Goal: Information Seeking & Learning: Learn about a topic

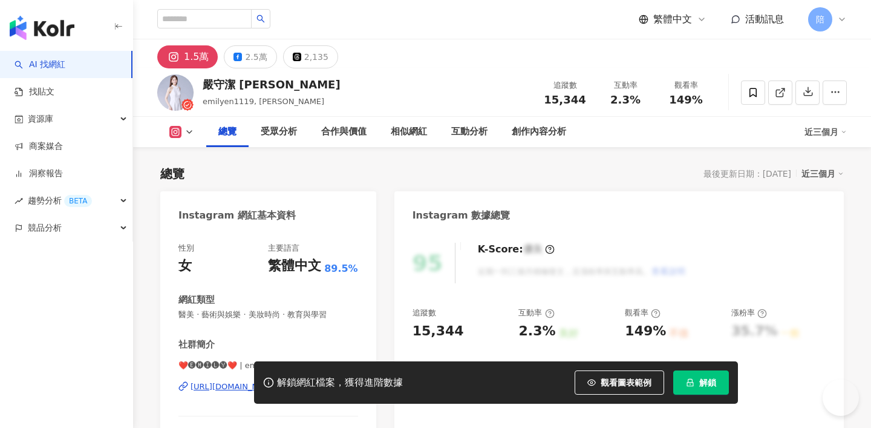
click at [278, 381] on div "[URL][DOMAIN_NAME]" at bounding box center [235, 386] width 88 height 11
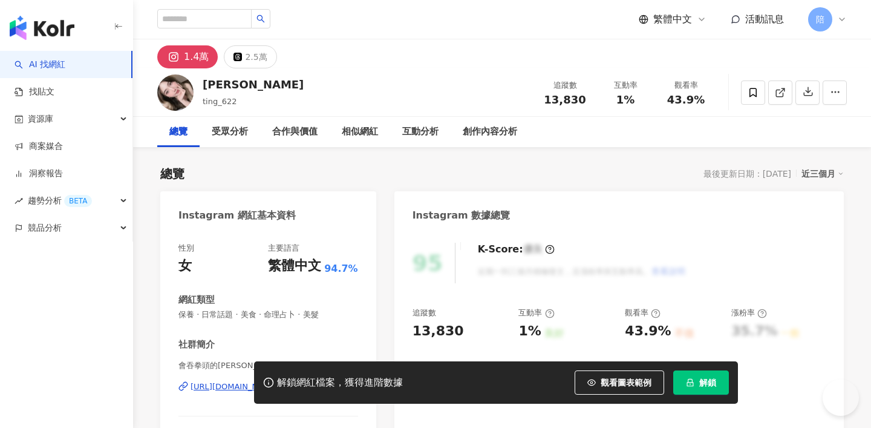
click at [230, 381] on div "https://www.instagram.com/ting_622/" at bounding box center [235, 386] width 88 height 11
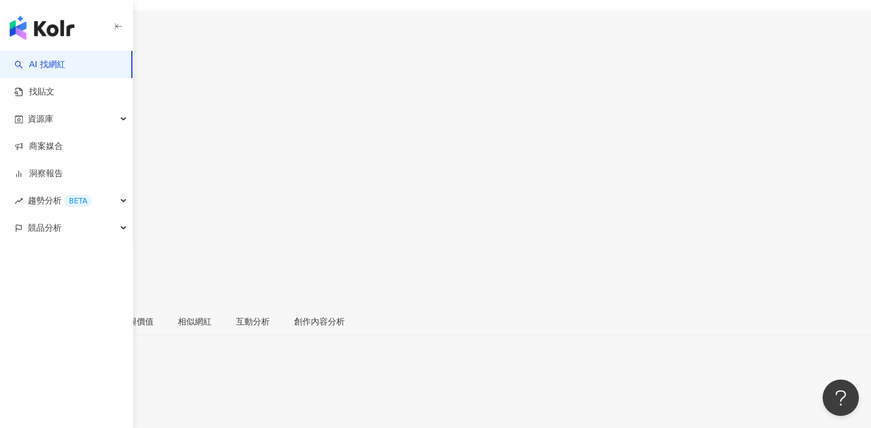
scroll to position [135, 0]
click at [107, 394] on div "https://www.instagram.com/_kartalin/" at bounding box center [59, 399] width 94 height 10
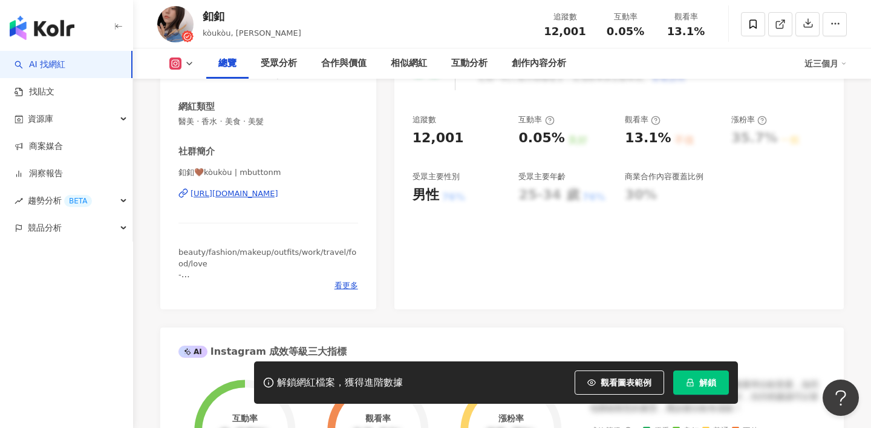
click at [278, 197] on div "https://www.instagram.com/mbuttonm/" at bounding box center [235, 193] width 88 height 11
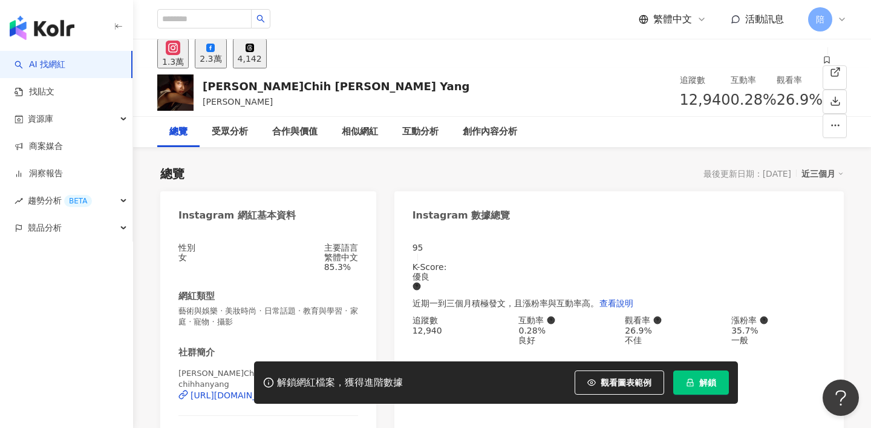
click at [202, 396] on div "解鎖網紅檔案，獲得進階數據 觀看圖表範例 解鎖" at bounding box center [435, 382] width 871 height 42
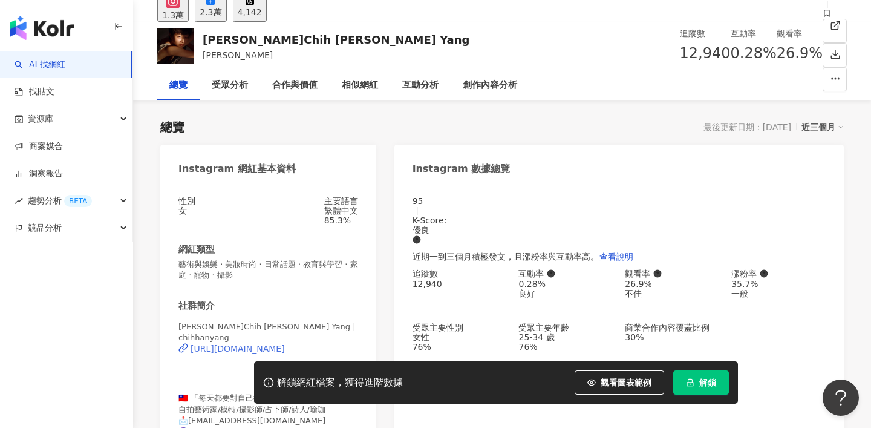
click at [230, 350] on div "https://www.instagram.com/chihhanyang/" at bounding box center [238, 349] width 94 height 10
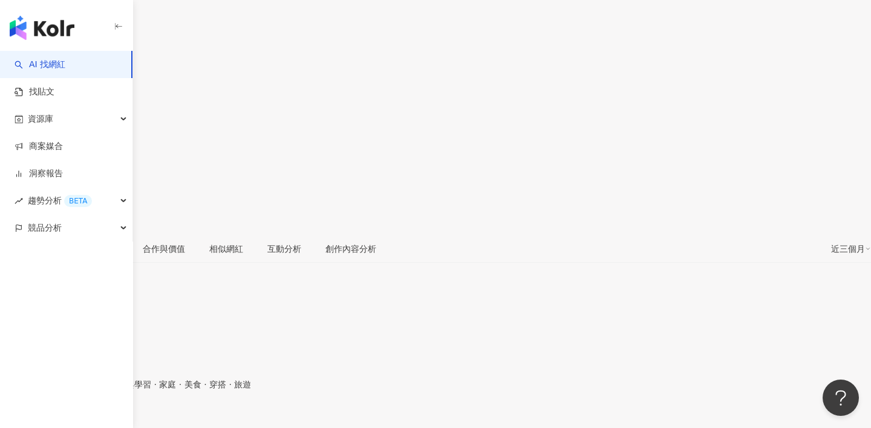
click at [107, 418] on div "https://www.instagram.com/chou_chou27/" at bounding box center [59, 423] width 94 height 10
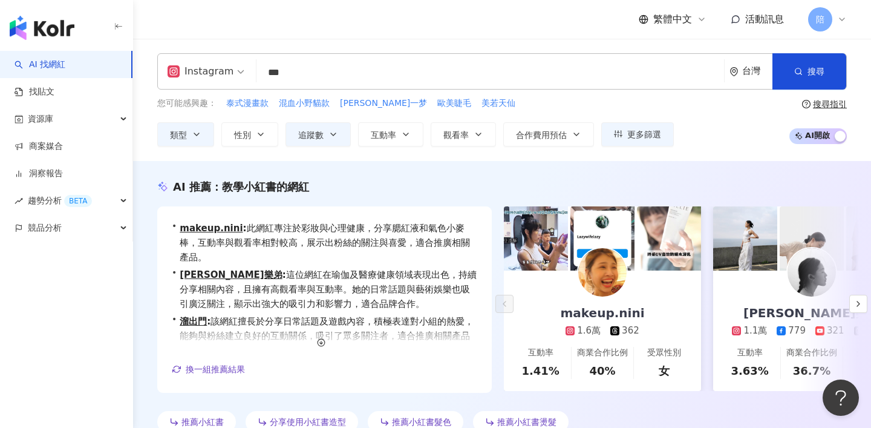
click at [517, 192] on div "AI 推薦 ： 教學小紅書的網紅" at bounding box center [502, 186] width 690 height 15
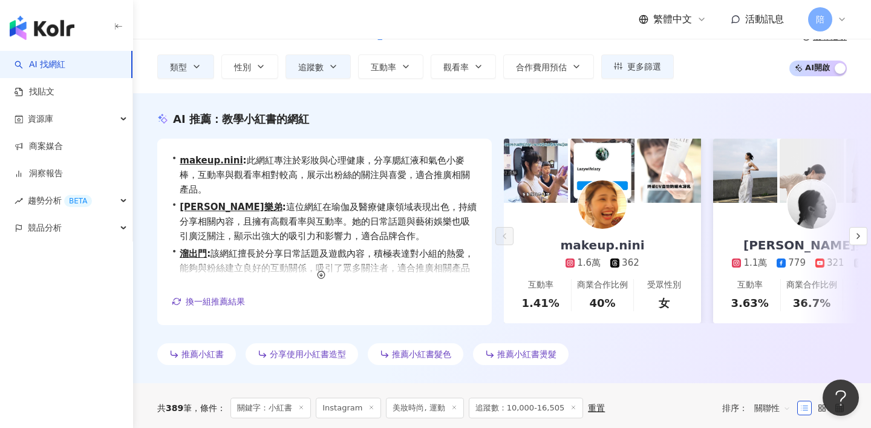
scroll to position [96, 0]
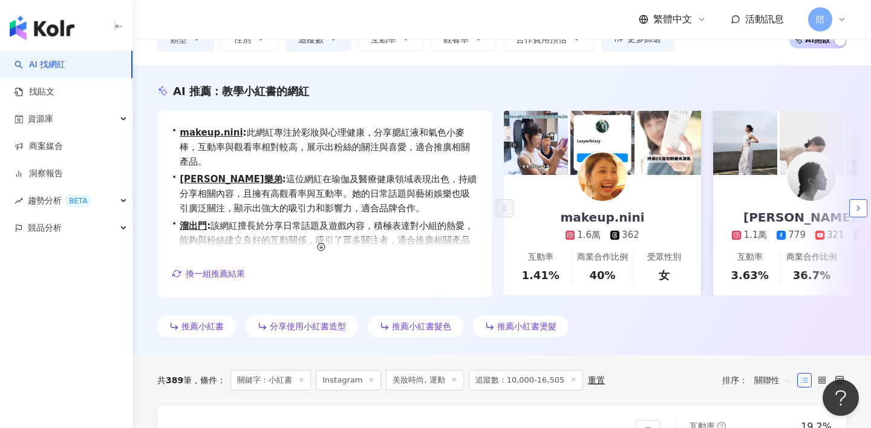
click at [857, 211] on icon "button" at bounding box center [859, 208] width 10 height 10
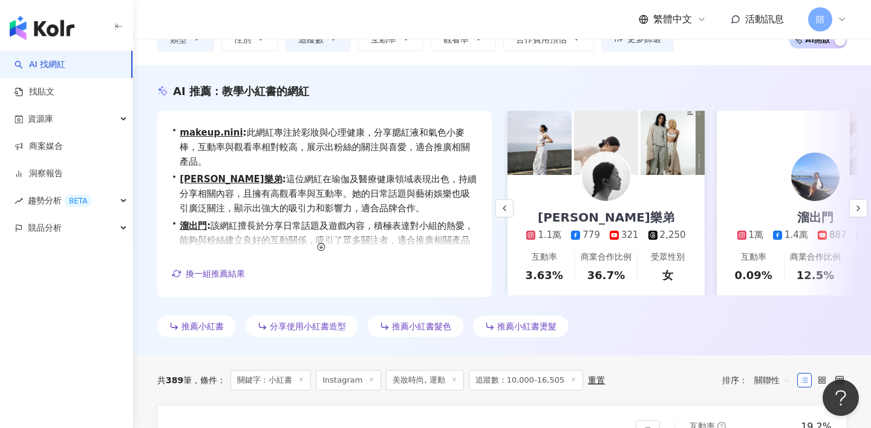
scroll to position [0, 209]
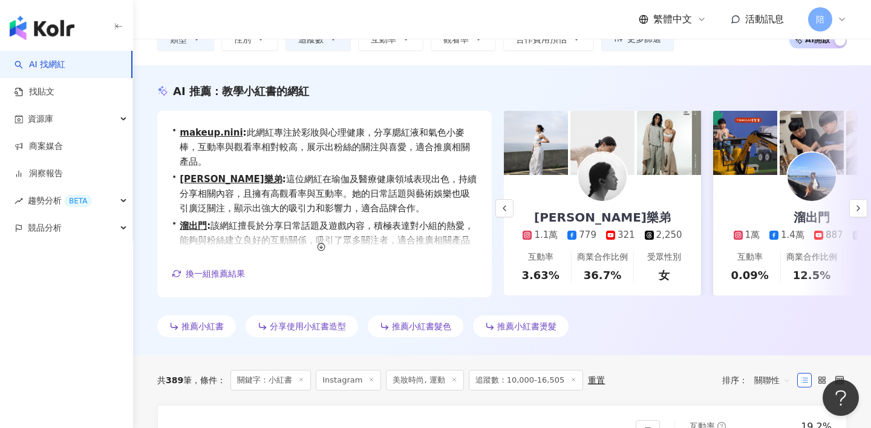
click at [613, 188] on img at bounding box center [603, 176] width 48 height 48
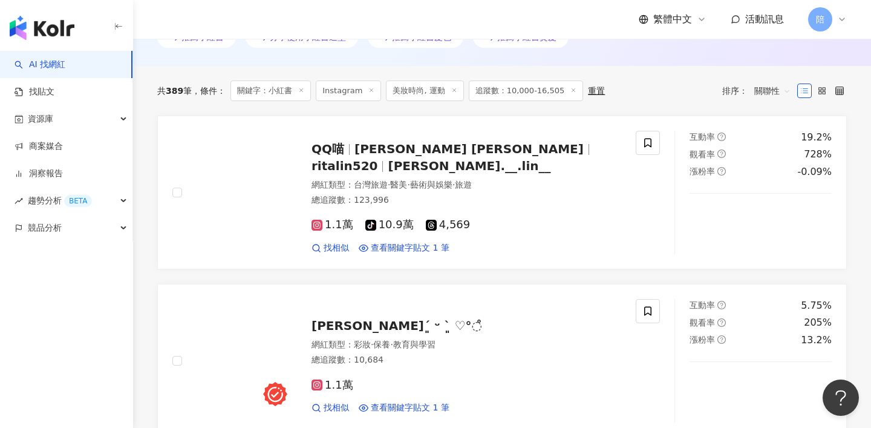
scroll to position [377, 0]
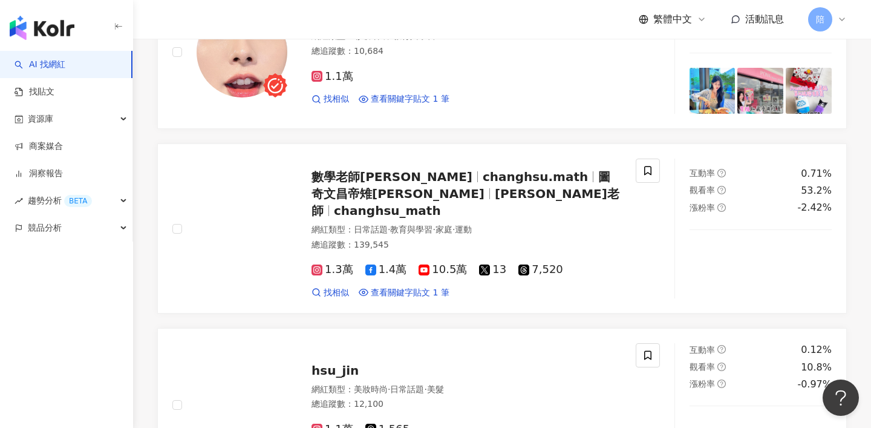
scroll to position [567, 0]
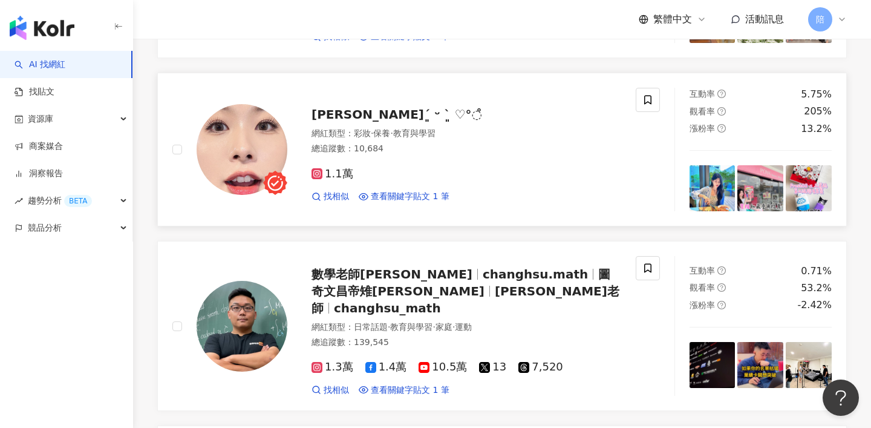
click at [386, 122] on span "壹柒零´͈ ᵕ `͈ ♡°◌̊" at bounding box center [397, 114] width 171 height 15
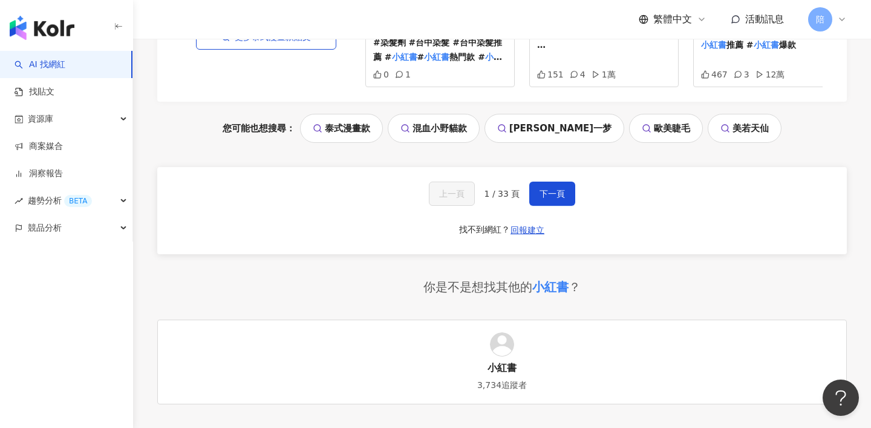
scroll to position [2613, 0]
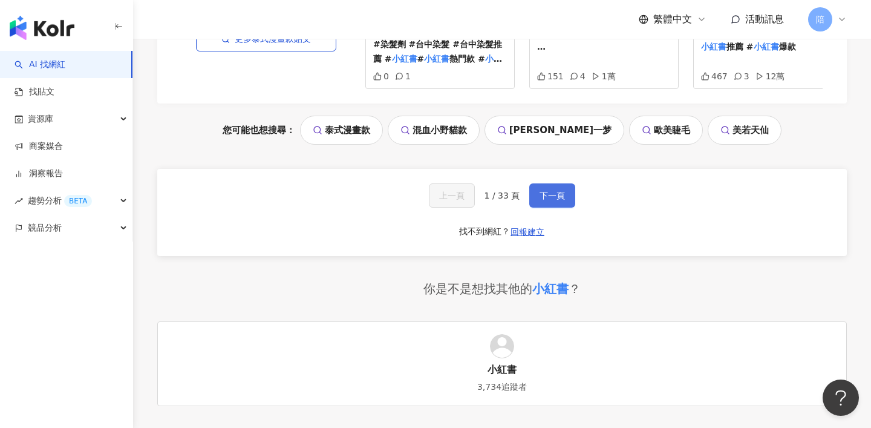
click at [554, 195] on span "下一頁" at bounding box center [552, 196] width 25 height 10
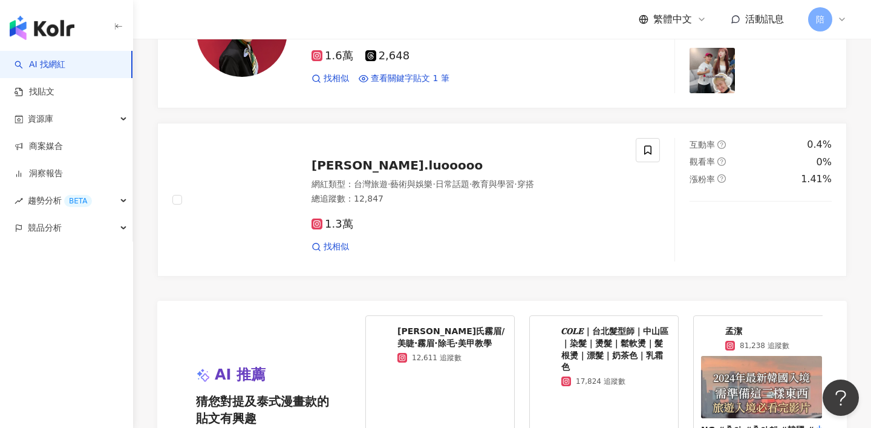
scroll to position [2615, 0]
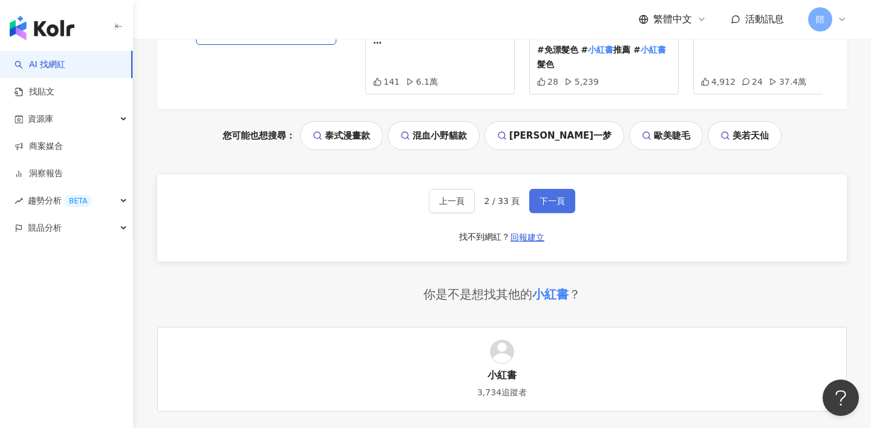
click at [540, 206] on span "下一頁" at bounding box center [552, 201] width 25 height 10
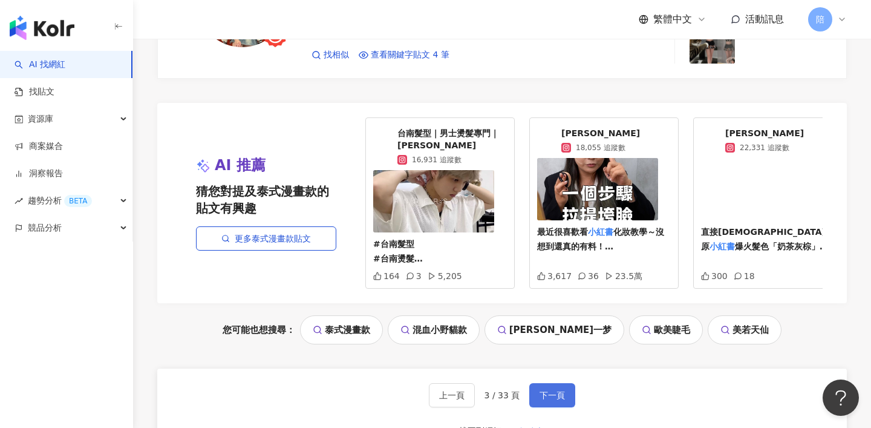
scroll to position [2464, 0]
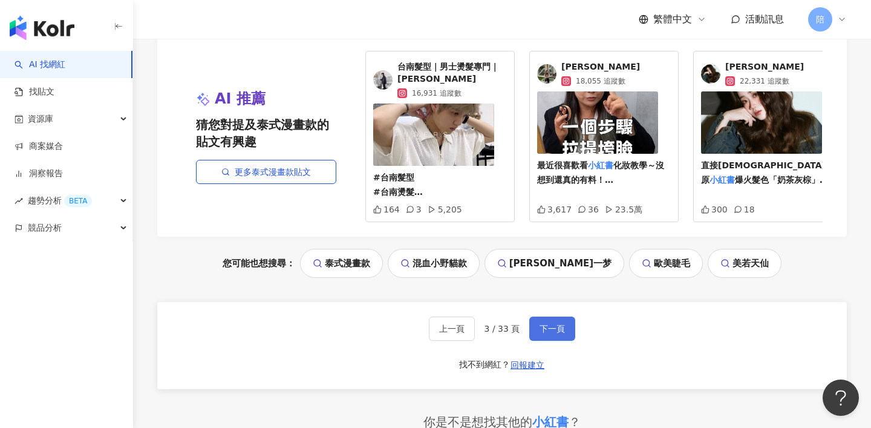
click at [550, 333] on span "下一頁" at bounding box center [552, 329] width 25 height 10
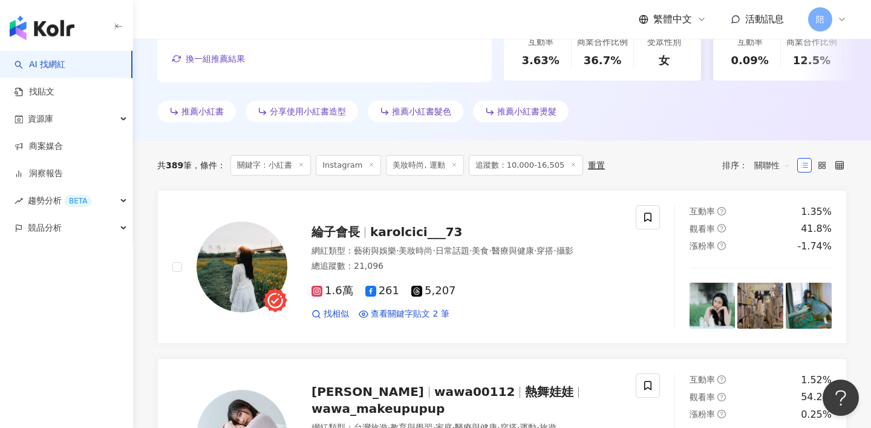
scroll to position [336, 0]
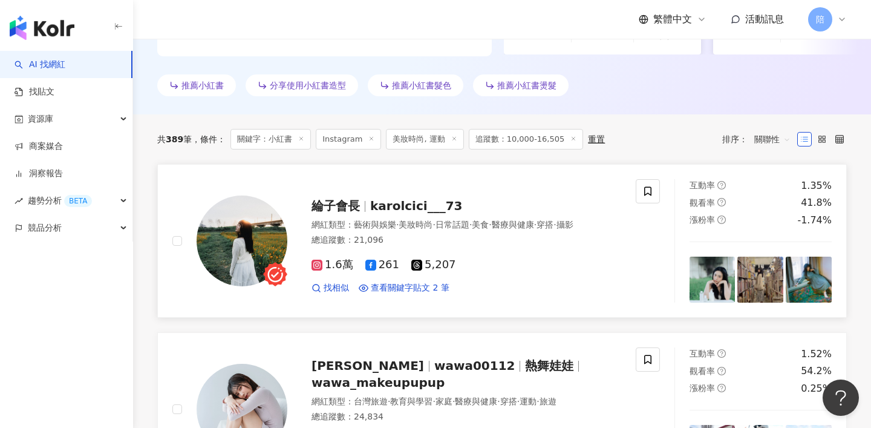
click at [439, 203] on span "karolcici___73" at bounding box center [416, 205] width 93 height 15
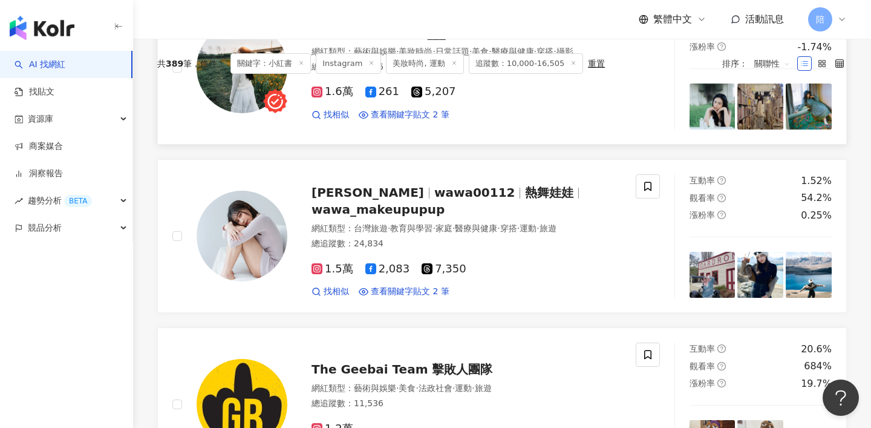
scroll to position [548, 0]
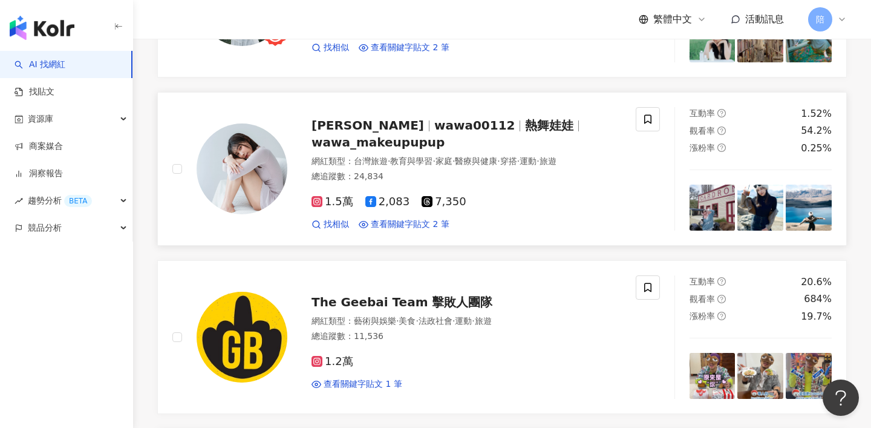
click at [525, 133] on span "熱舞娃娃" at bounding box center [549, 125] width 48 height 15
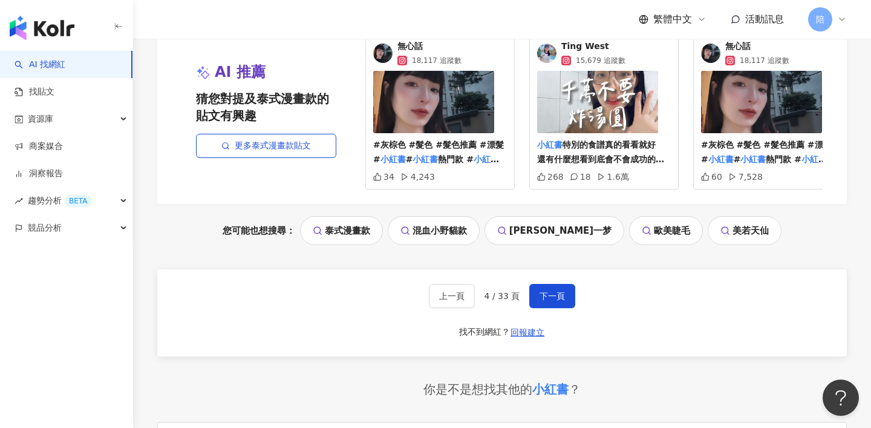
scroll to position [2487, 0]
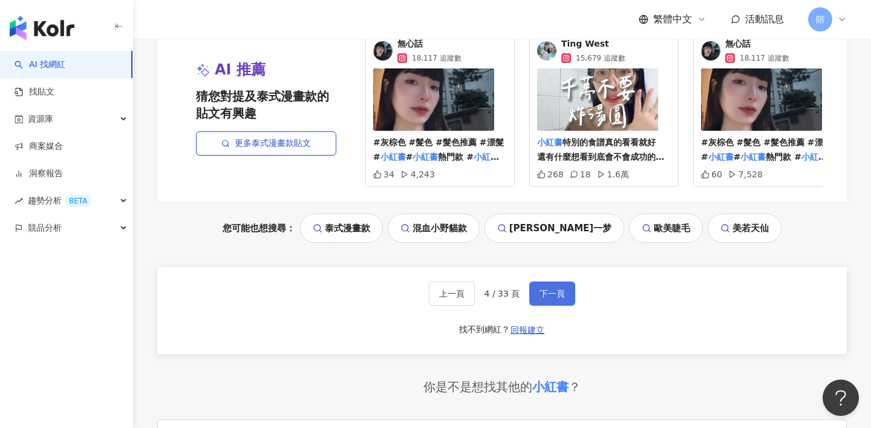
click at [546, 298] on span "下一頁" at bounding box center [552, 294] width 25 height 10
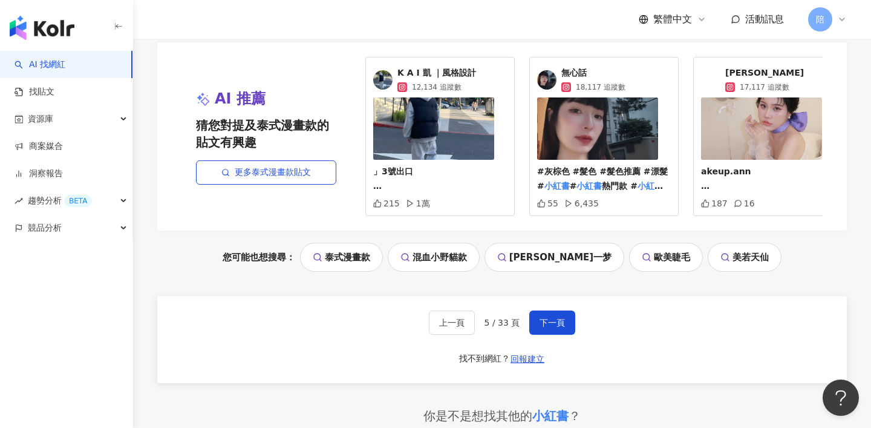
scroll to position [2459, 0]
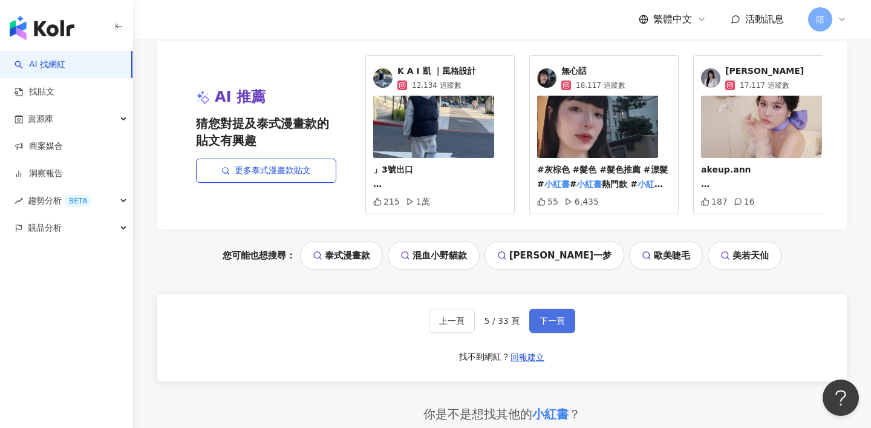
click at [547, 333] on button "下一頁" at bounding box center [552, 321] width 46 height 24
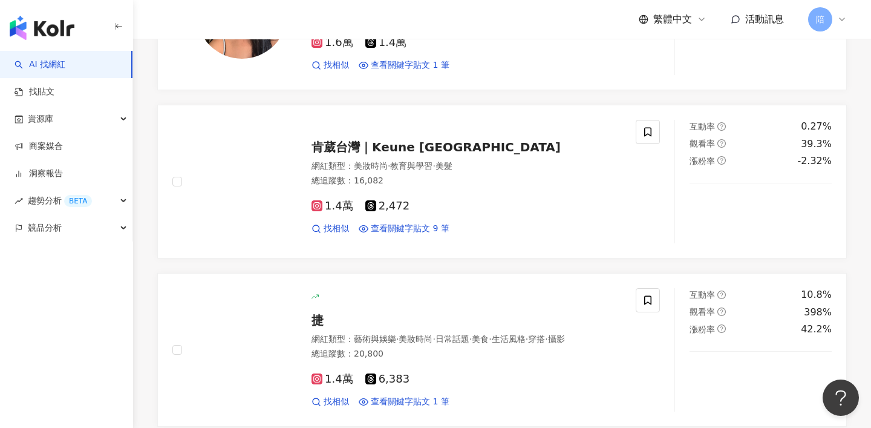
scroll to position [2074, 0]
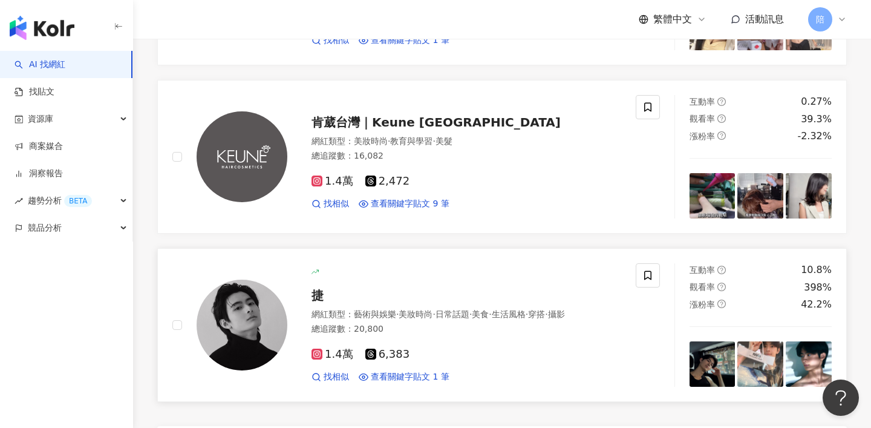
click at [325, 304] on div "捷" at bounding box center [467, 295] width 310 height 17
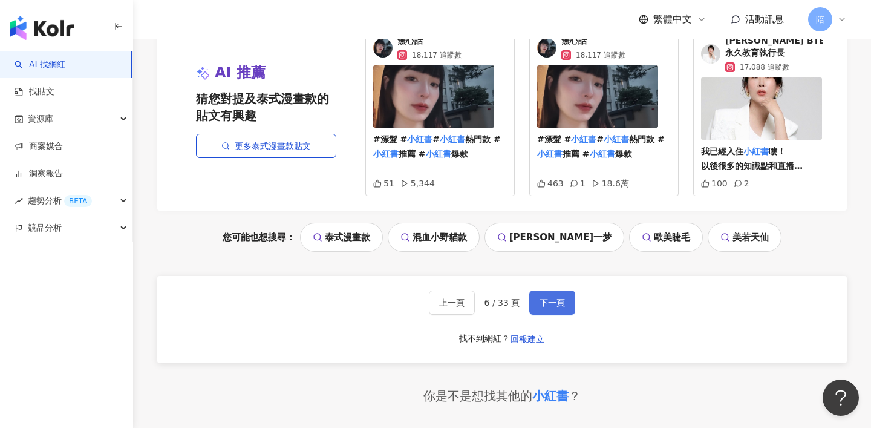
click at [543, 307] on span "下一頁" at bounding box center [552, 303] width 25 height 10
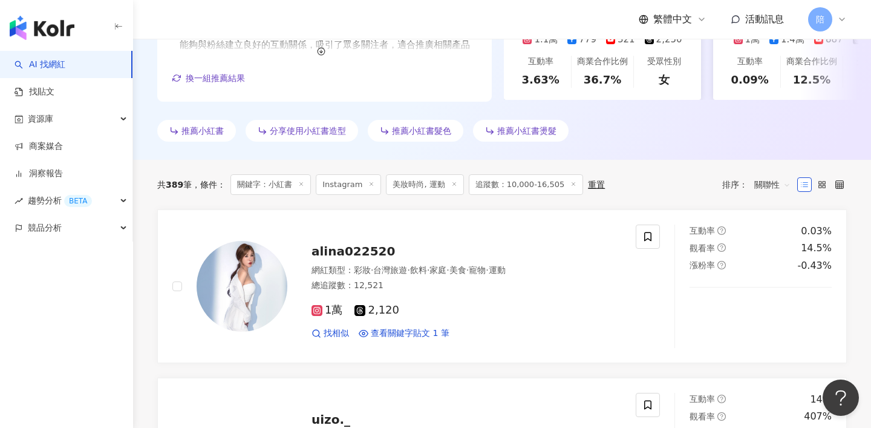
scroll to position [707, 0]
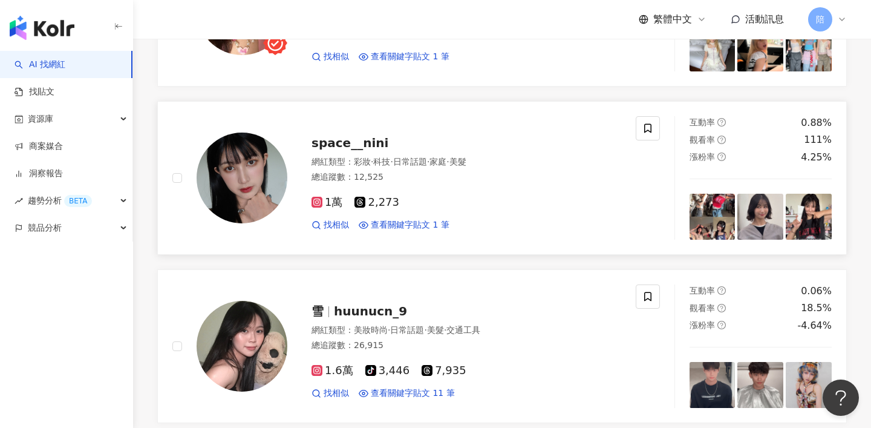
click at [365, 150] on span "space__nini" at bounding box center [350, 143] width 77 height 15
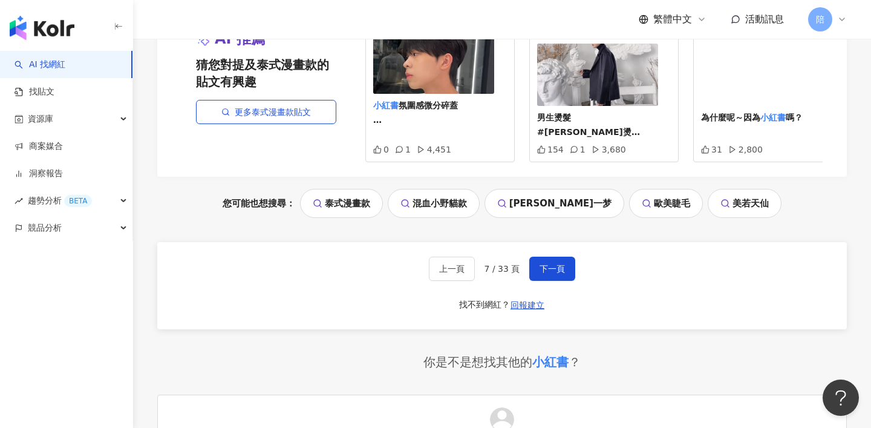
scroll to position [2540, 0]
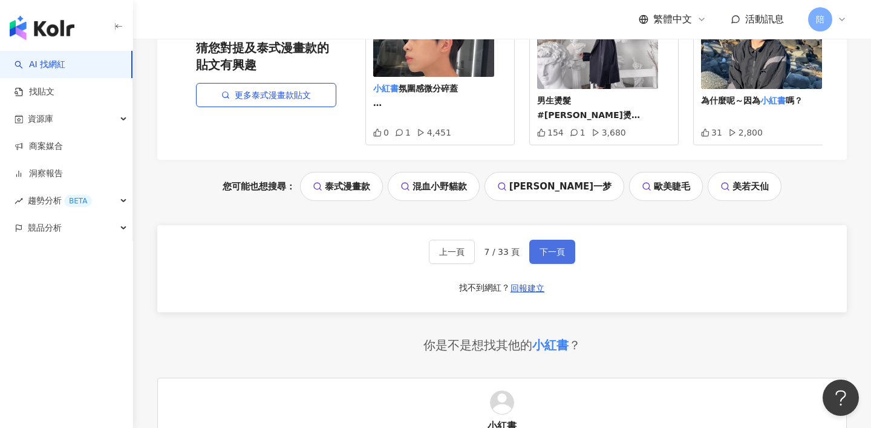
click at [542, 264] on button "下一頁" at bounding box center [552, 252] width 46 height 24
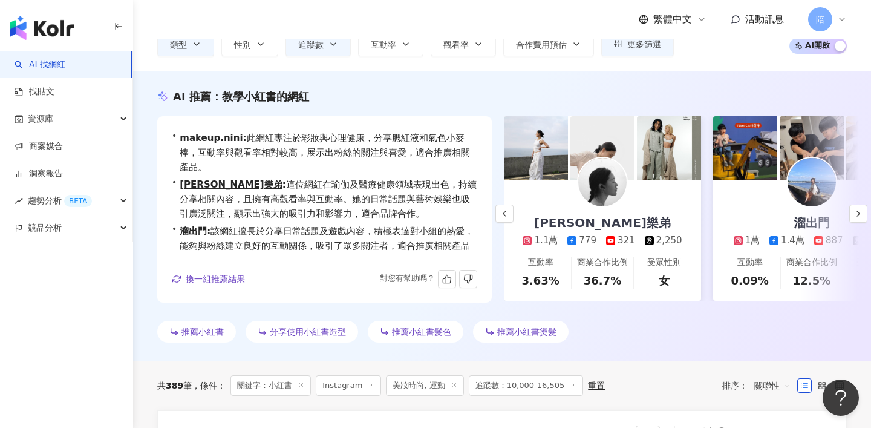
scroll to position [30, 0]
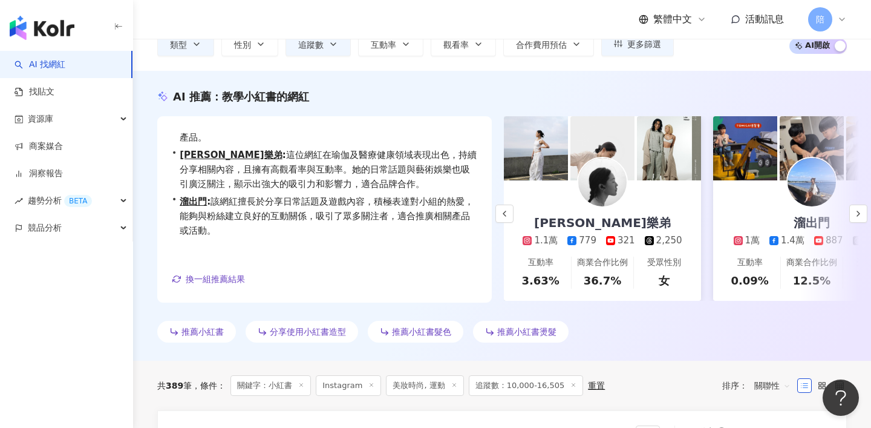
click at [632, 339] on div "推薦小紅書 分享使用小紅書造型 推薦小紅書髮色 推薦小紅書燙髮" at bounding box center [502, 334] width 690 height 27
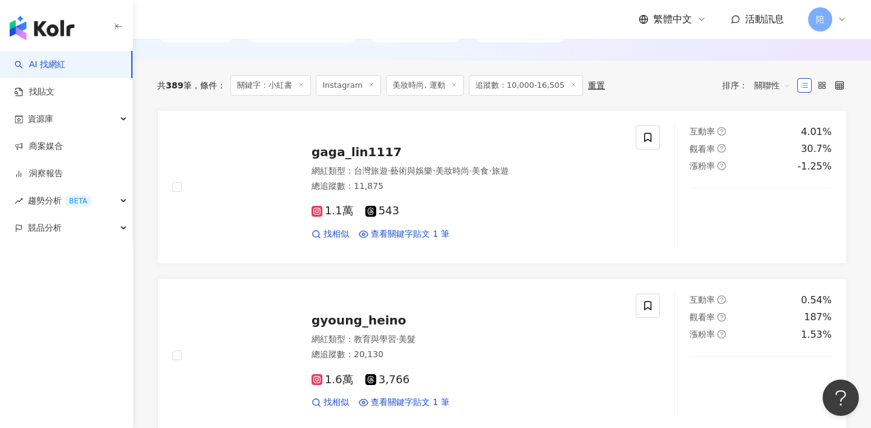
scroll to position [0, 0]
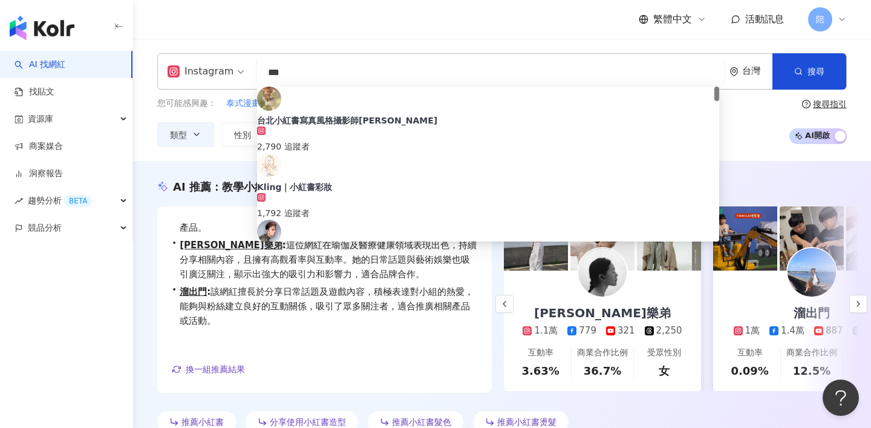
drag, startPoint x: 304, startPoint y: 75, endPoint x: 267, endPoint y: 56, distance: 42.2
click at [267, 56] on div "Instagram *** 台灣 搜尋 ef629e48-4614-471a-a285-46ce75ab2744 台北小紅書寫真風格攝影師Sean 2,790…" at bounding box center [502, 71] width 690 height 36
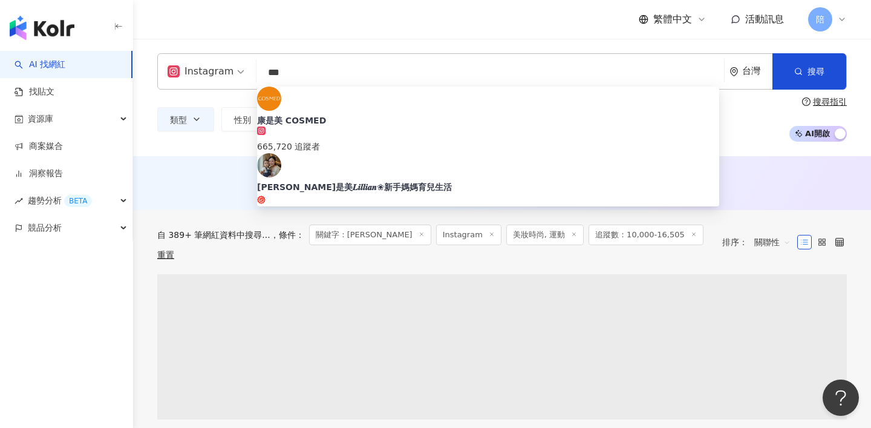
click at [783, 191] on div "AI 推薦 ： 無結果，請嘗試搜尋其他語言關鍵字或條件" at bounding box center [502, 185] width 738 height 22
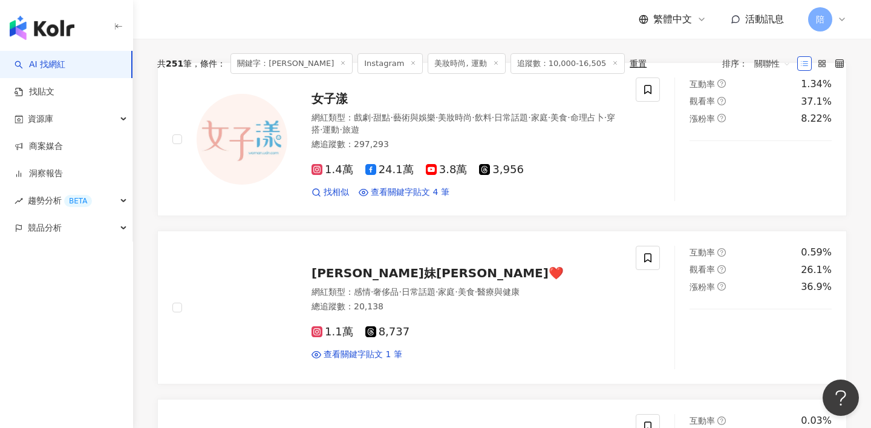
scroll to position [207, 0]
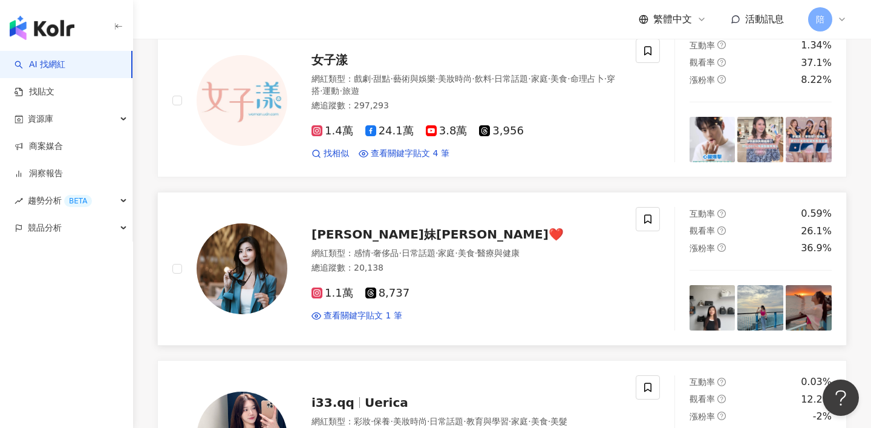
click at [349, 243] on div "梨渦妹陳文文❤️" at bounding box center [467, 234] width 310 height 17
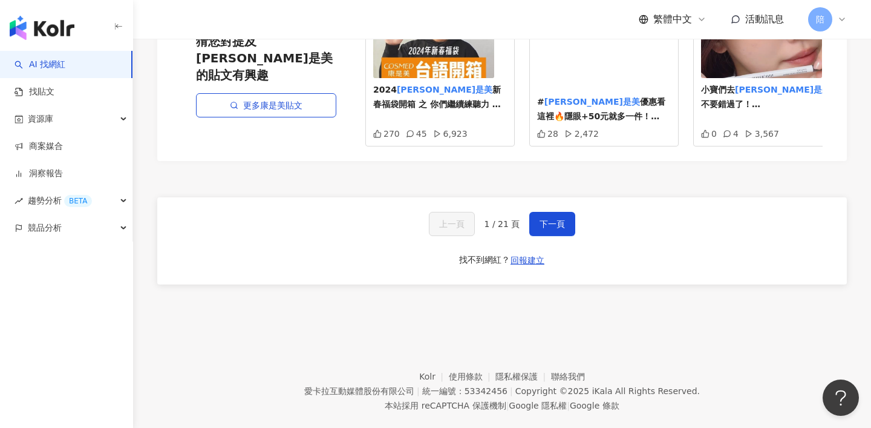
scroll to position [2349, 0]
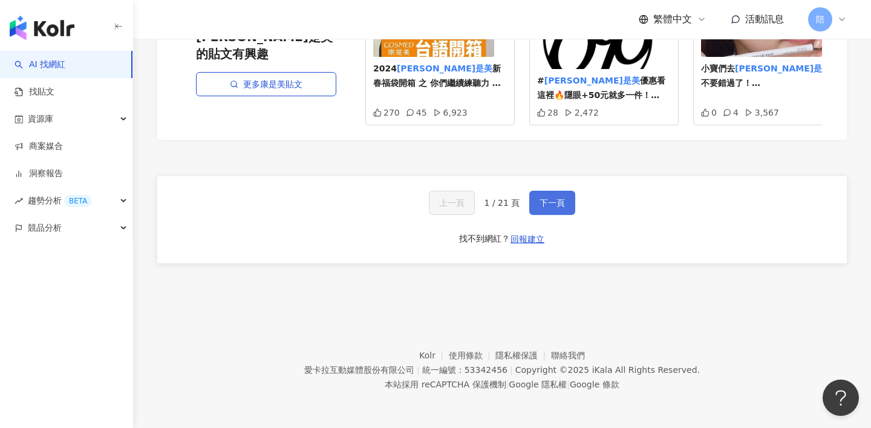
click at [559, 191] on button "下一頁" at bounding box center [552, 203] width 46 height 24
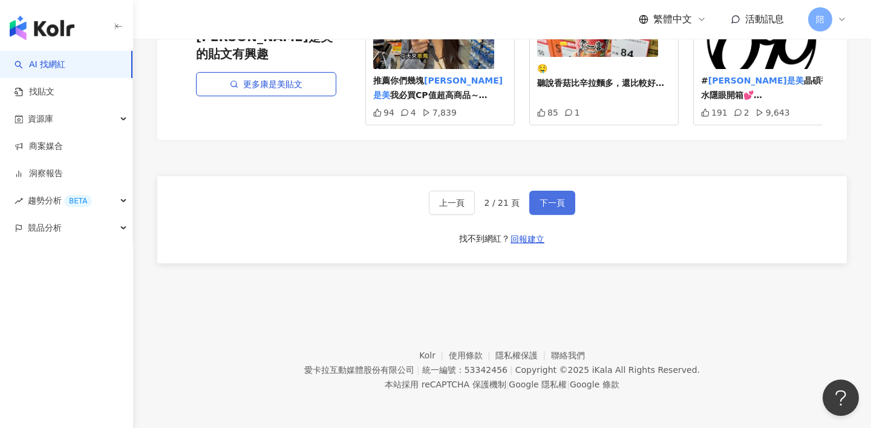
click at [547, 195] on button "下一頁" at bounding box center [552, 203] width 46 height 24
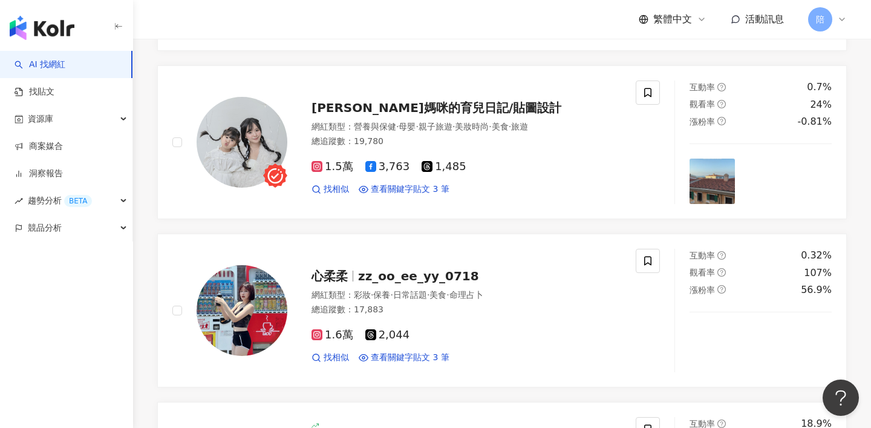
scroll to position [337, 0]
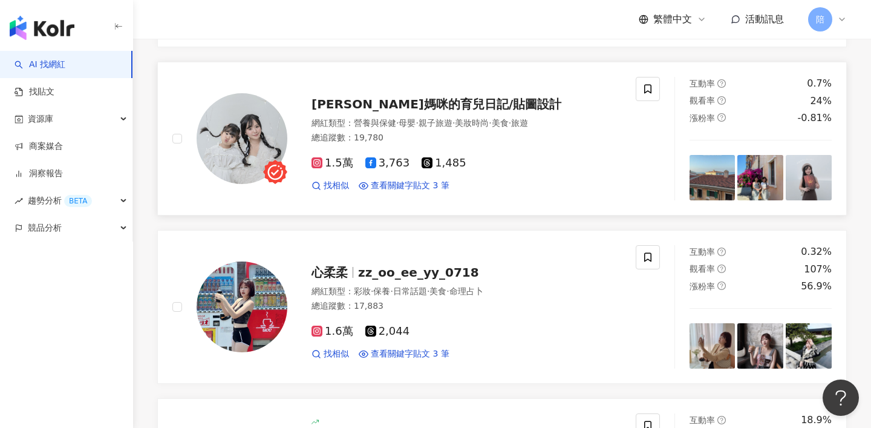
click at [453, 111] on span "喬喬媽咪的育兒日記/貼圖設計" at bounding box center [437, 104] width 250 height 15
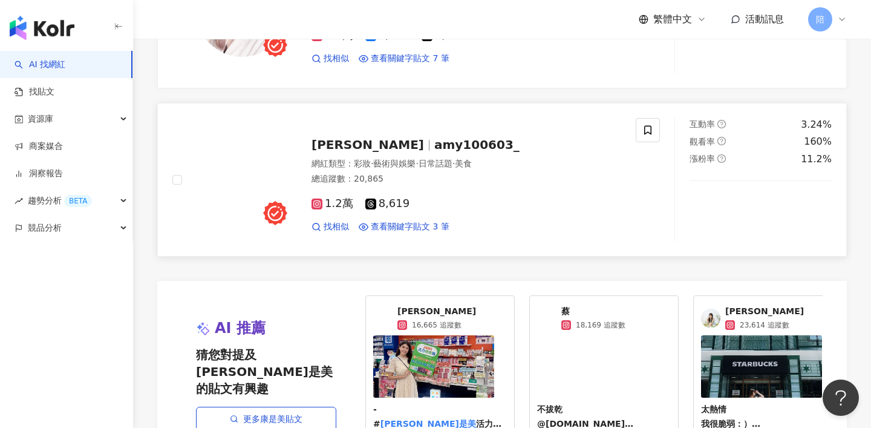
scroll to position [2336, 0]
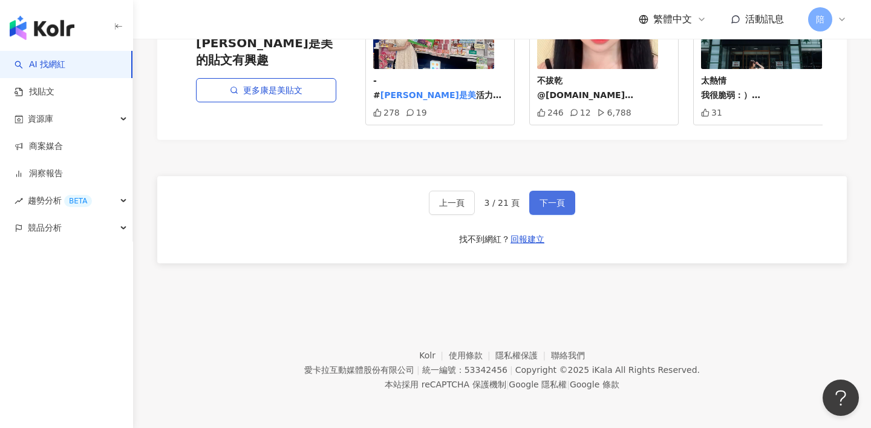
click at [548, 211] on button "下一頁" at bounding box center [552, 203] width 46 height 24
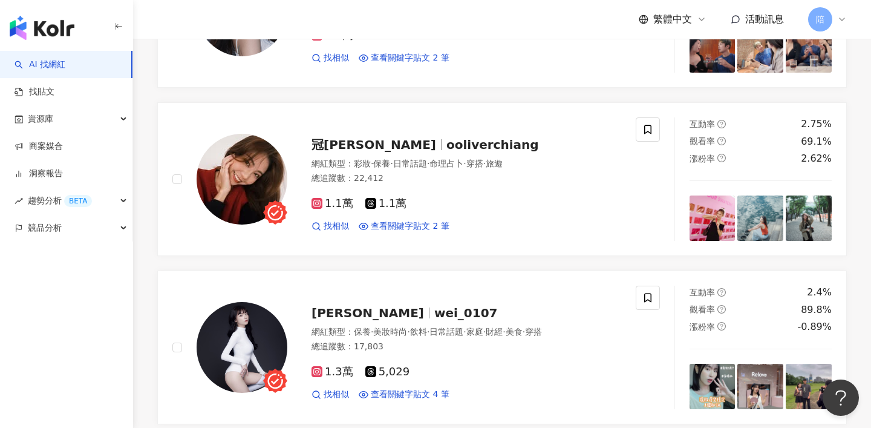
scroll to position [300, 0]
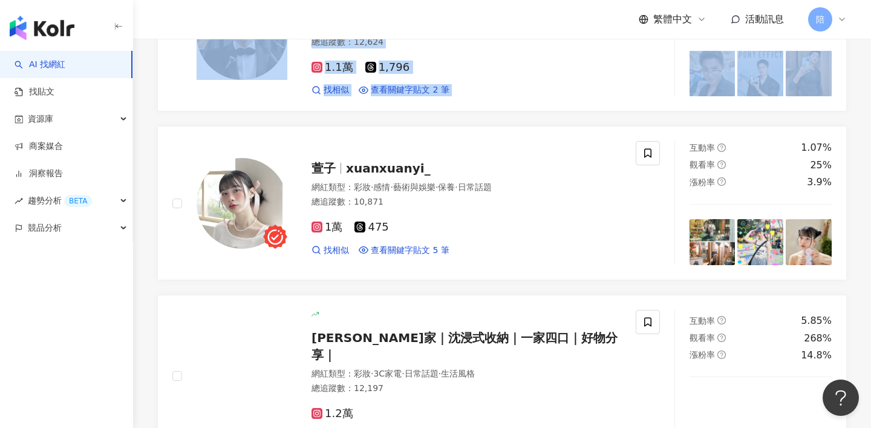
scroll to position [778, 0]
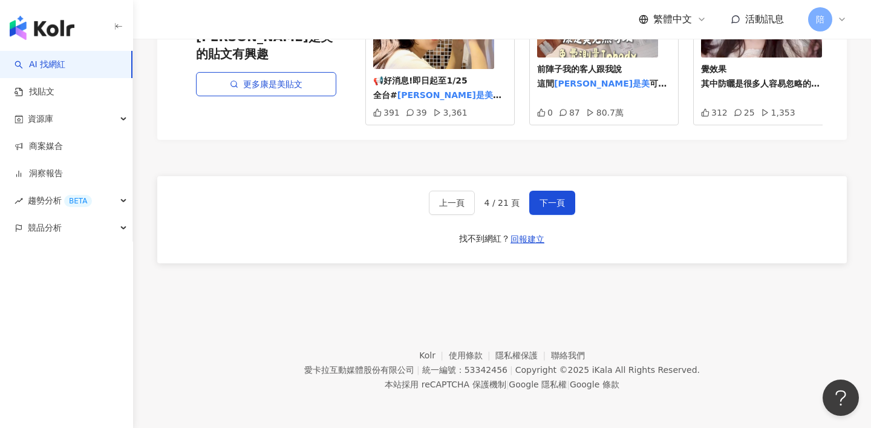
scroll to position [2359, 0]
click at [548, 197] on button "下一頁" at bounding box center [552, 203] width 46 height 24
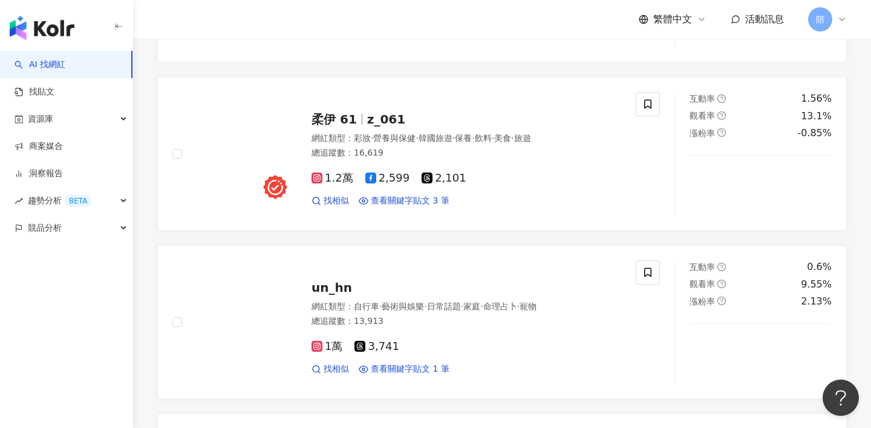
scroll to position [363, 0]
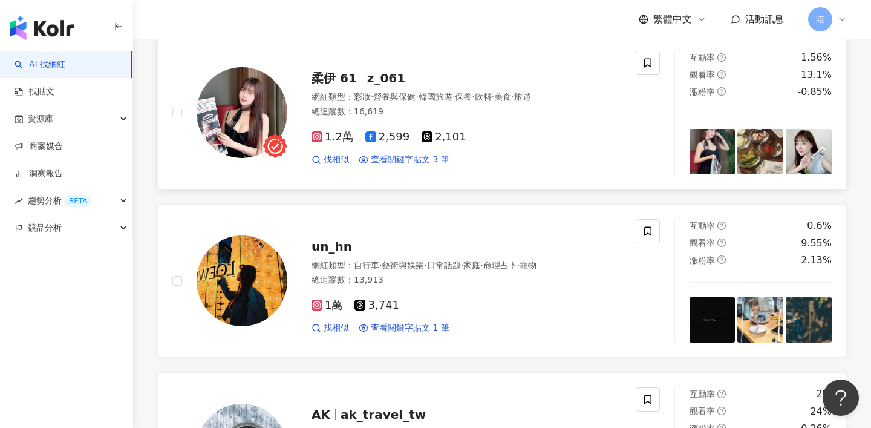
click at [380, 85] on span "z_061" at bounding box center [386, 78] width 38 height 15
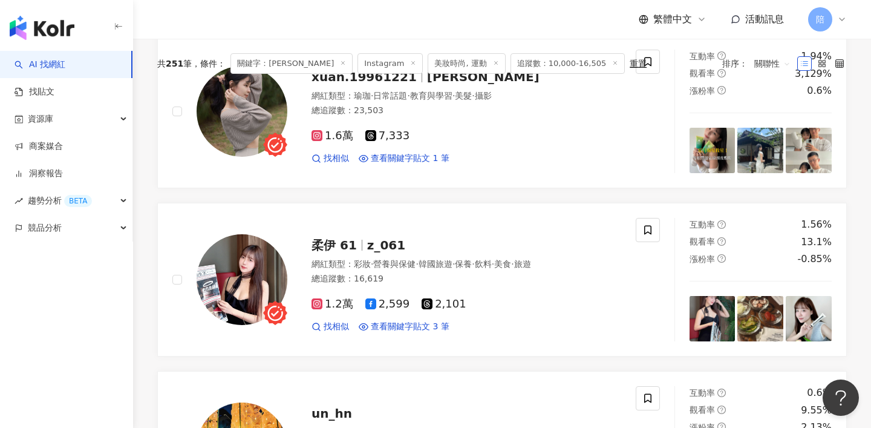
scroll to position [0, 0]
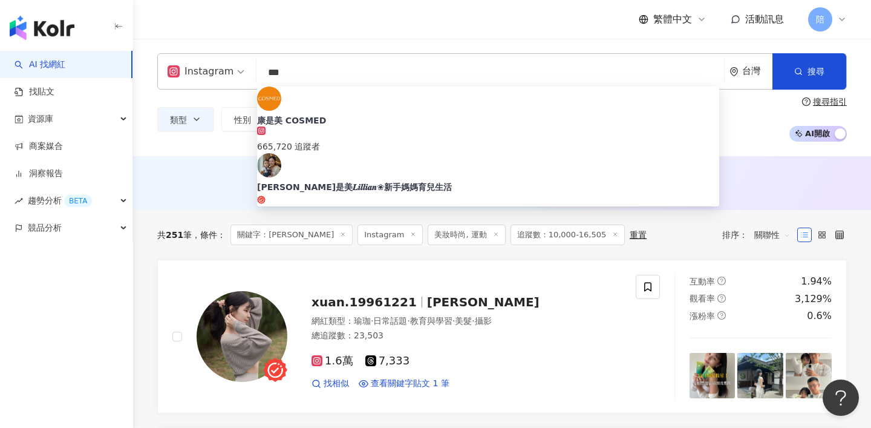
drag, startPoint x: 300, startPoint y: 73, endPoint x: 244, endPoint y: 73, distance: 55.1
click at [244, 73] on div "Instagram *** 台灣 搜尋 85f5e70e-8761-4ff3-88ca-4df46c6f2890 康是美 COSMED 665,720 追蹤者…" at bounding box center [502, 71] width 690 height 36
paste input "**********"
type input "**********"
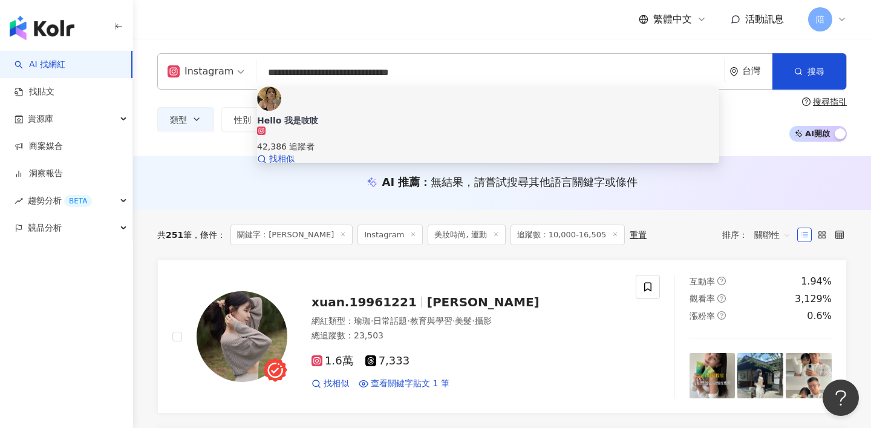
click at [358, 114] on div "Hello 我是吱吱" at bounding box center [488, 120] width 462 height 12
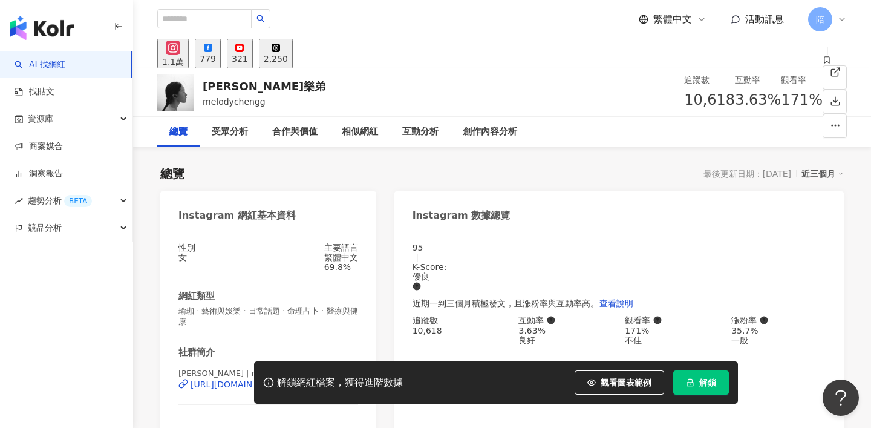
scroll to position [135, 0]
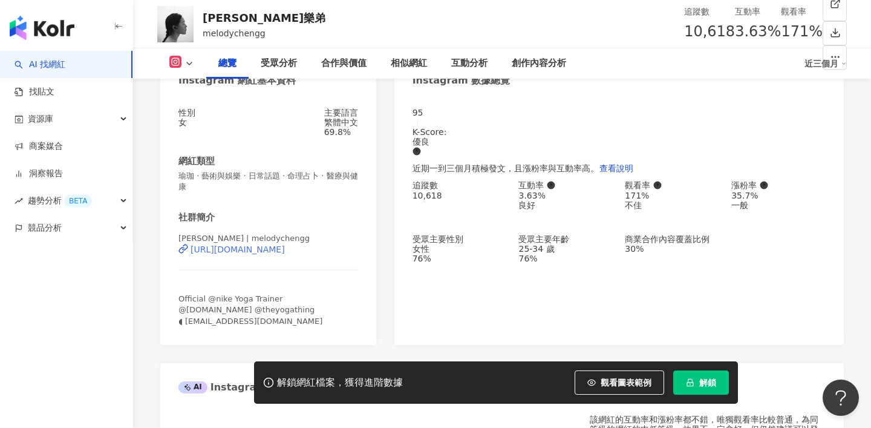
click at [285, 254] on div "https://www.instagram.com/melodychengg/" at bounding box center [238, 249] width 94 height 10
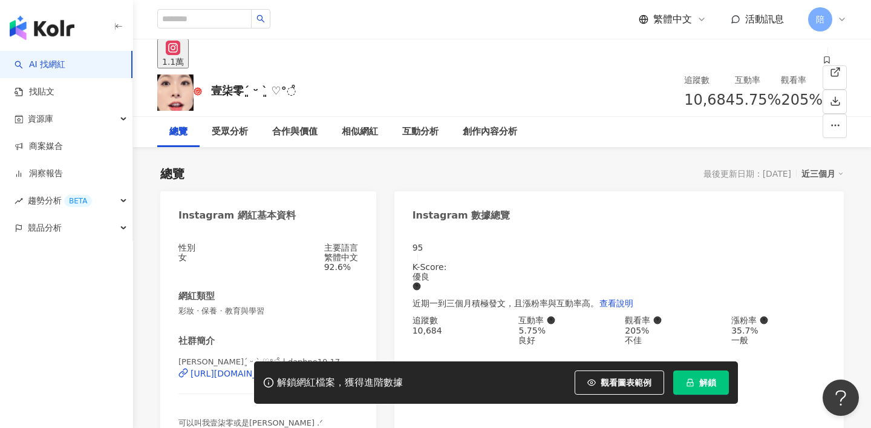
scroll to position [145, 0]
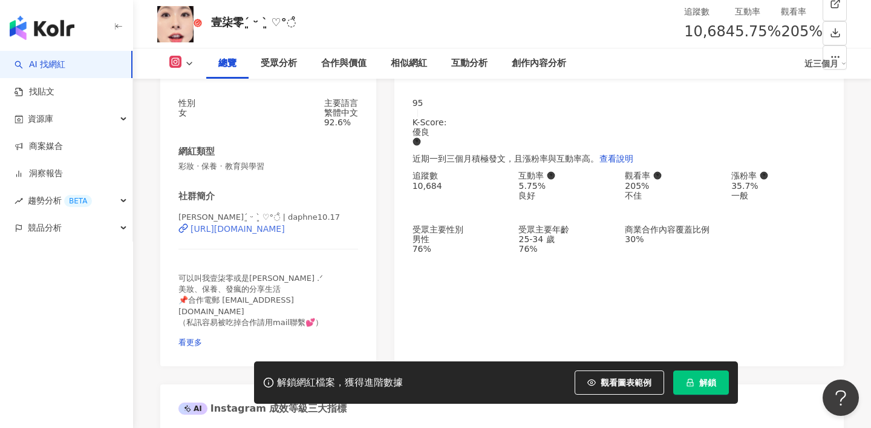
click at [285, 234] on div "[URL][DOMAIN_NAME]" at bounding box center [238, 229] width 94 height 10
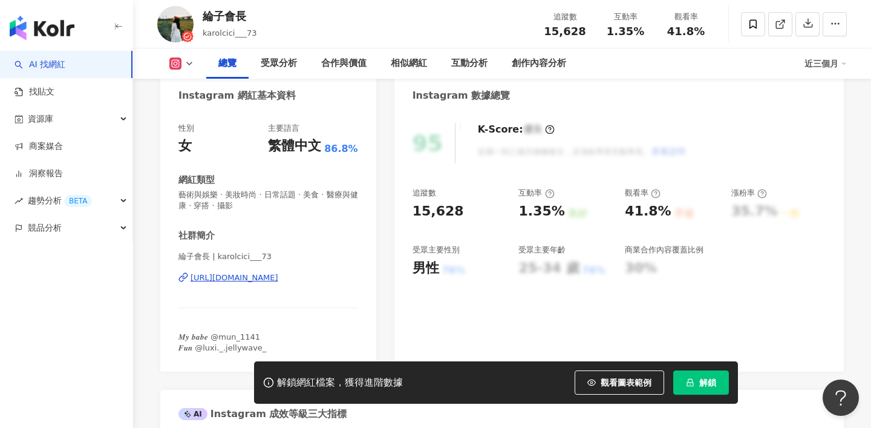
click at [278, 275] on div "https://www.instagram.com/karolcici___73/" at bounding box center [235, 277] width 88 height 11
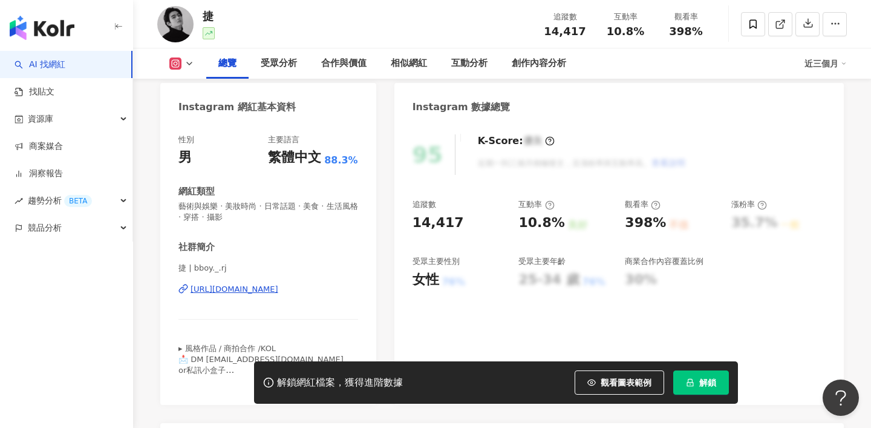
click at [278, 293] on div "https://www.instagram.com/bboy._.rj/" at bounding box center [235, 289] width 88 height 11
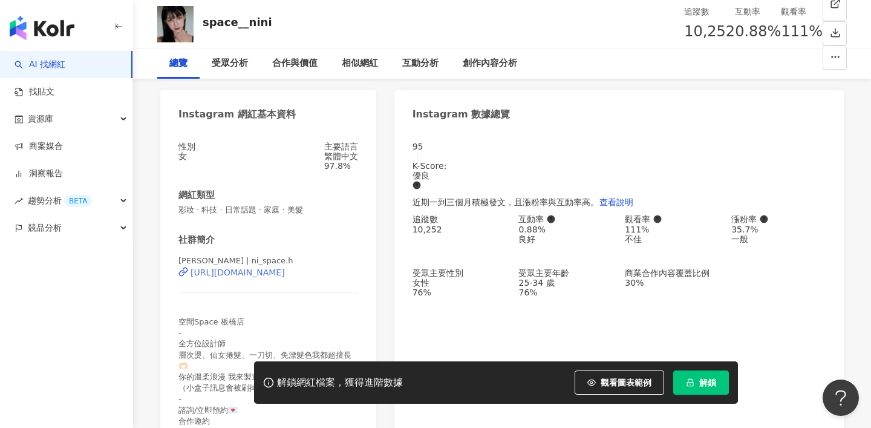
click at [285, 277] on div "[URL][DOMAIN_NAME]" at bounding box center [238, 272] width 94 height 10
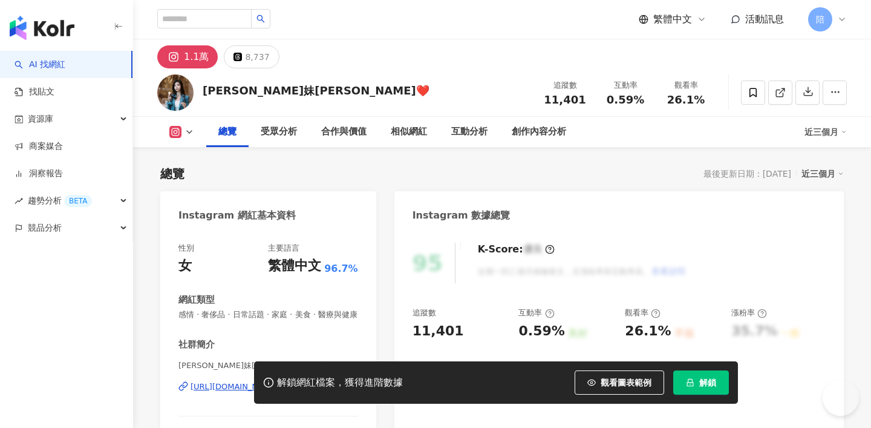
click at [278, 381] on div "https://www.instagram.com/grace0713_/" at bounding box center [235, 386] width 88 height 11
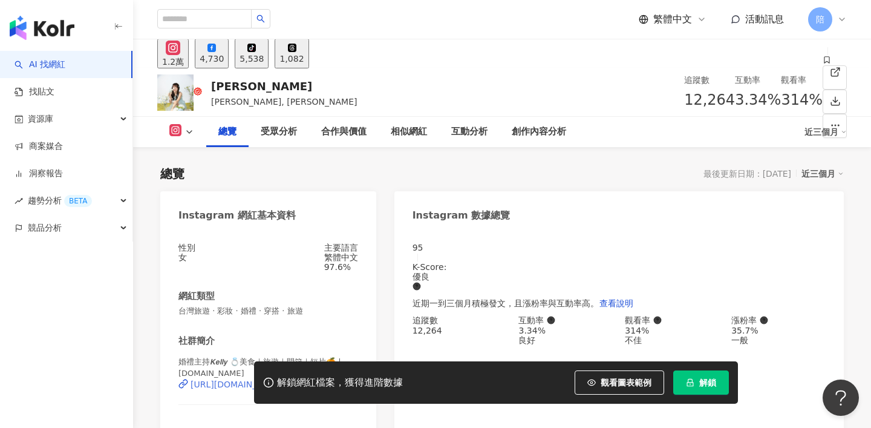
scroll to position [296, 0]
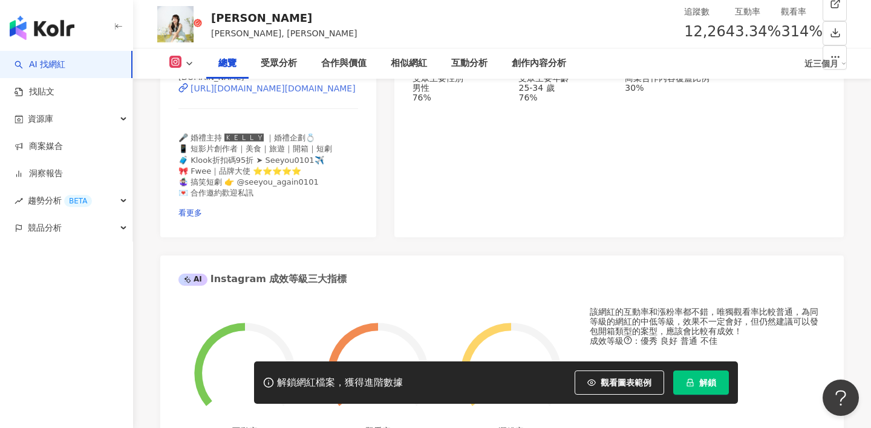
click at [264, 93] on div "https://www.instagram.com/gee.bb/" at bounding box center [273, 89] width 165 height 10
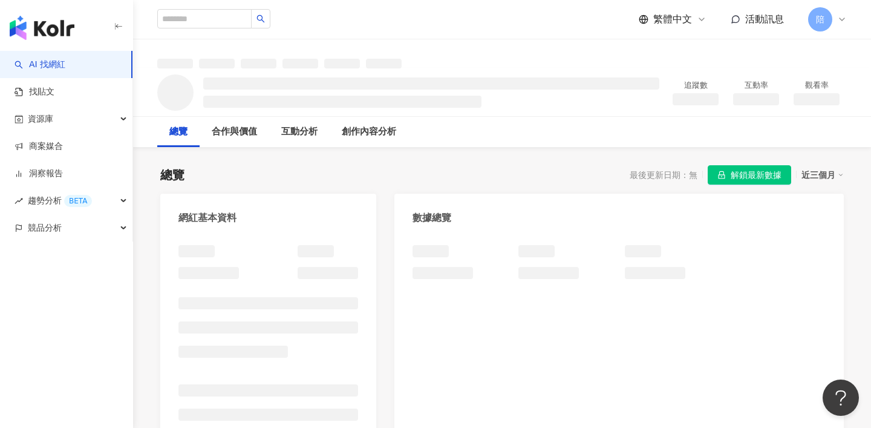
scroll to position [113, 0]
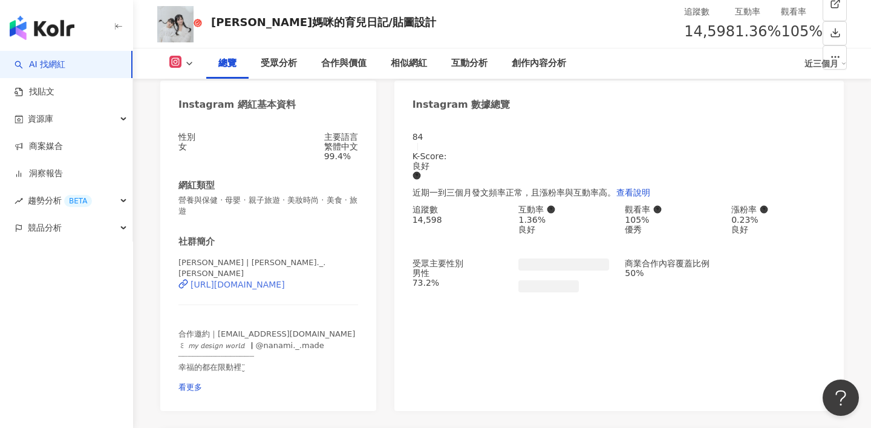
click at [285, 285] on div "[URL][DOMAIN_NAME]" at bounding box center [238, 285] width 94 height 10
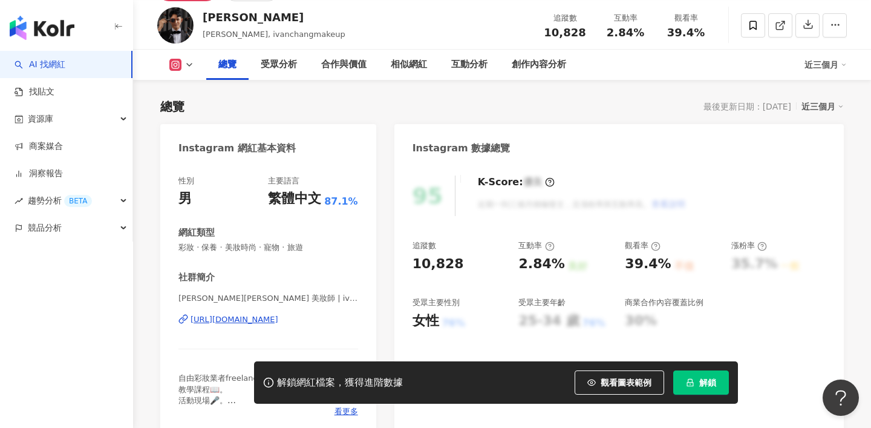
click at [278, 316] on div "https://www.instagram.com/ivanchangmakeup/" at bounding box center [235, 319] width 88 height 11
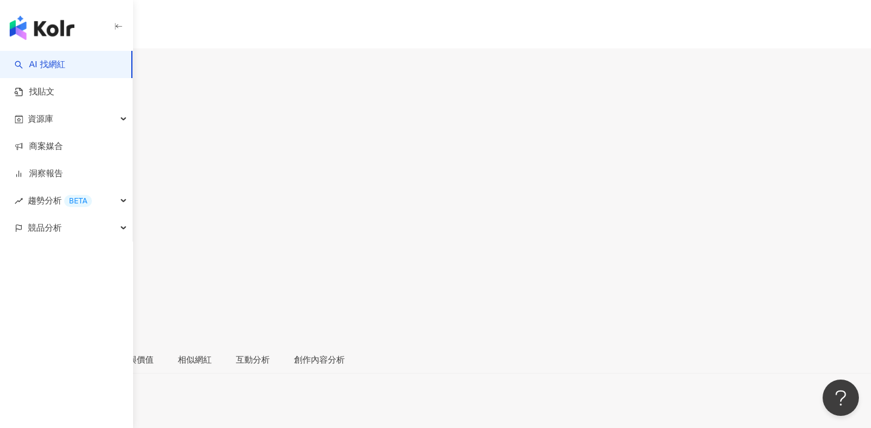
scroll to position [75, 0]
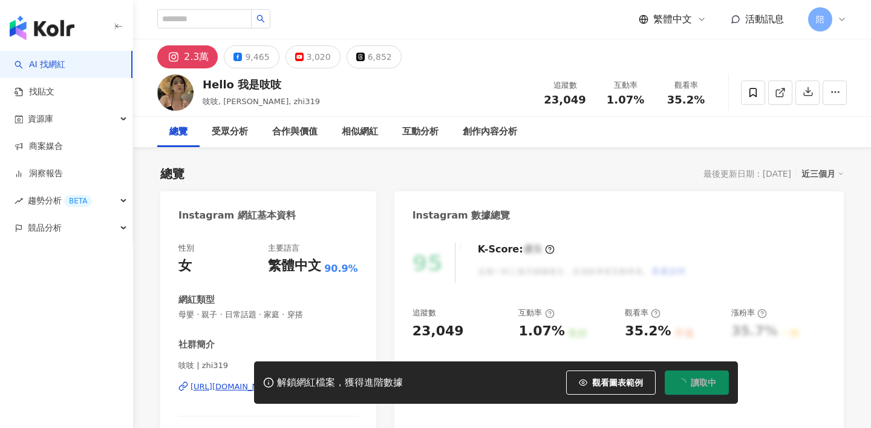
click at [234, 53] on icon at bounding box center [238, 57] width 8 height 8
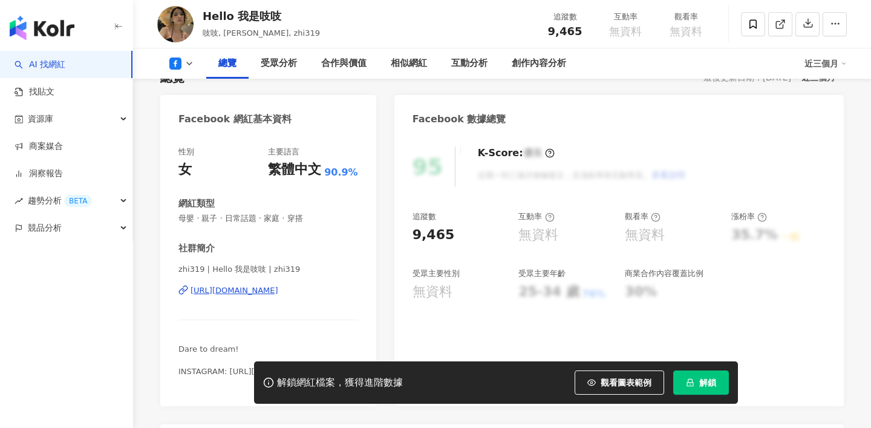
click at [278, 290] on div "[URL][DOMAIN_NAME]" at bounding box center [235, 290] width 88 height 11
